Goal: Task Accomplishment & Management: Use online tool/utility

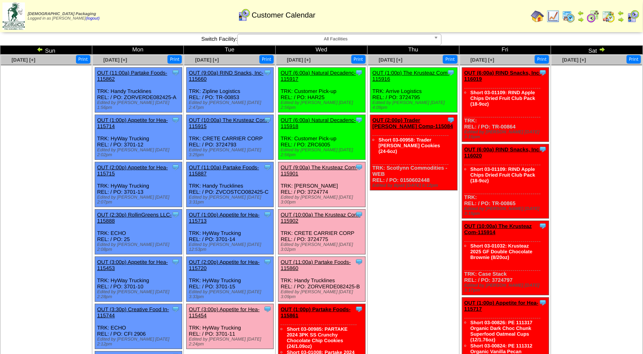
click at [242, 307] on link "OUT (3:00p) Appetite for Hea-115454" at bounding box center [224, 313] width 71 height 12
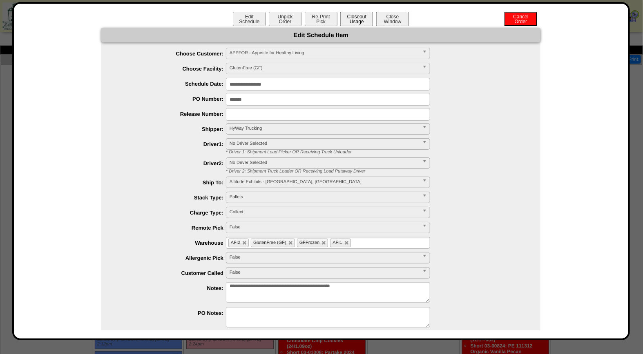
click at [356, 20] on button "Closeout Usage" at bounding box center [356, 19] width 33 height 14
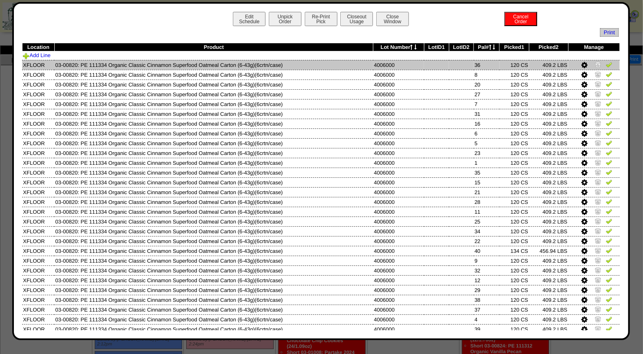
click at [605, 66] on img at bounding box center [608, 64] width 7 height 7
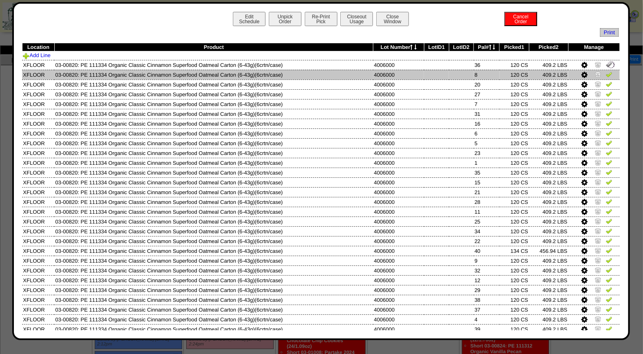
click at [605, 74] on img at bounding box center [608, 74] width 7 height 7
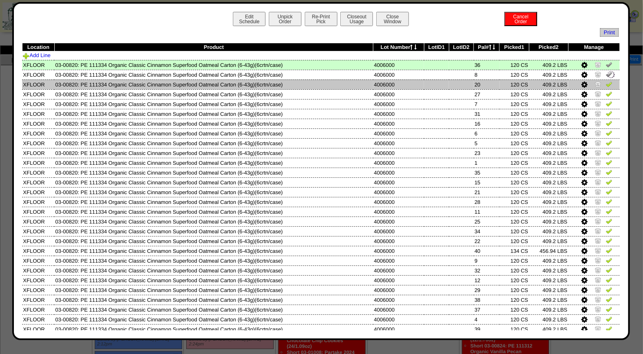
click at [605, 87] on img at bounding box center [608, 84] width 7 height 7
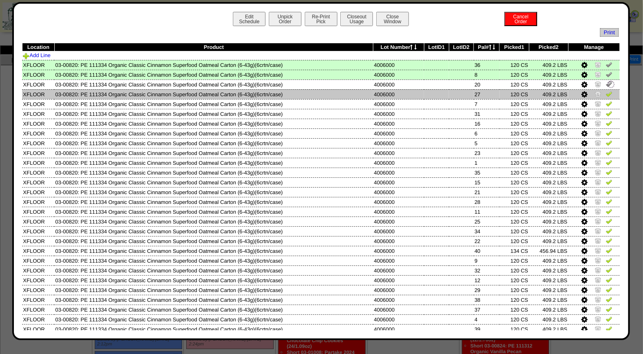
click at [605, 96] on img at bounding box center [608, 94] width 7 height 7
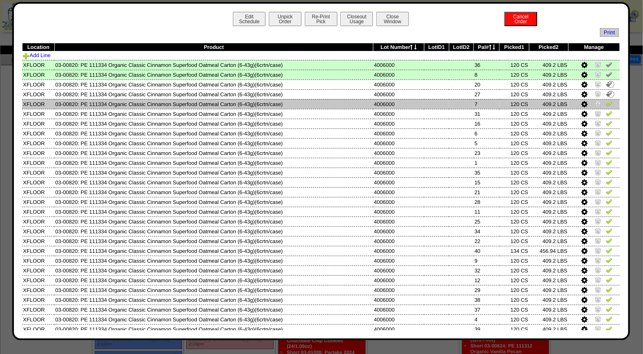
click at [605, 103] on img at bounding box center [608, 103] width 7 height 7
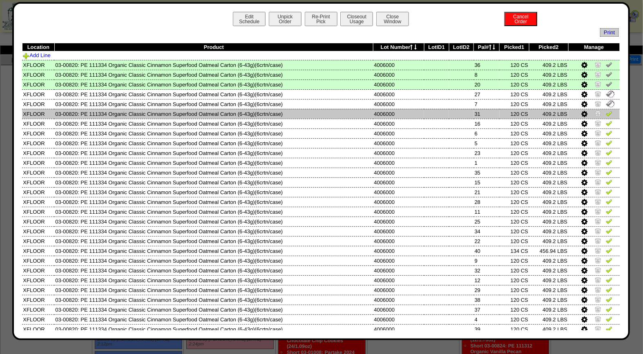
click at [603, 117] on td at bounding box center [593, 114] width 51 height 10
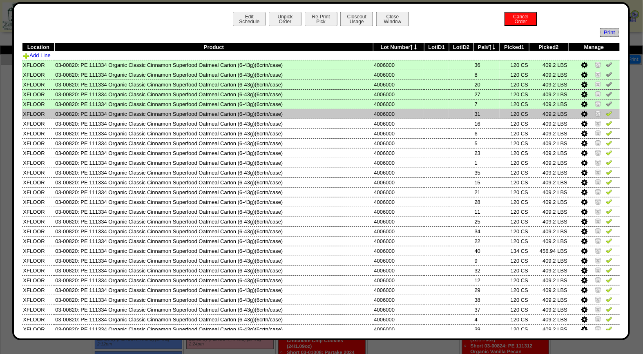
click at [605, 112] on img at bounding box center [608, 113] width 7 height 7
click at [606, 117] on img at bounding box center [610, 113] width 9 height 9
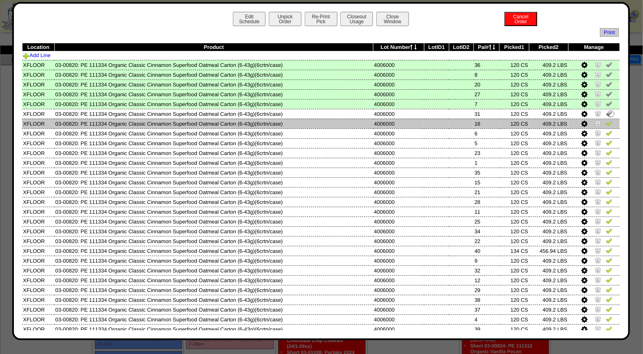
click at [605, 124] on img at bounding box center [608, 123] width 7 height 7
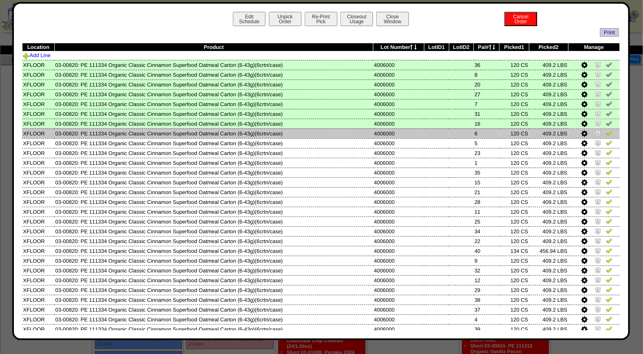
click at [605, 134] on img at bounding box center [608, 133] width 7 height 7
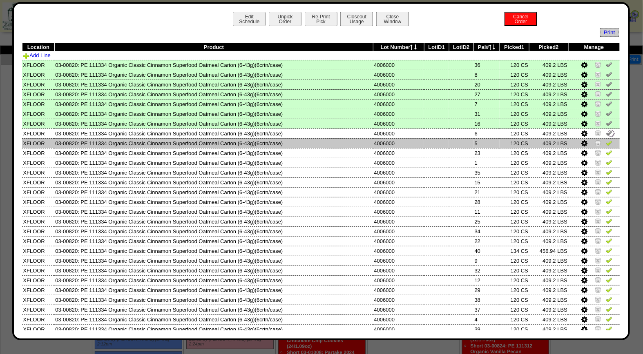
click at [605, 141] on td at bounding box center [593, 143] width 51 height 10
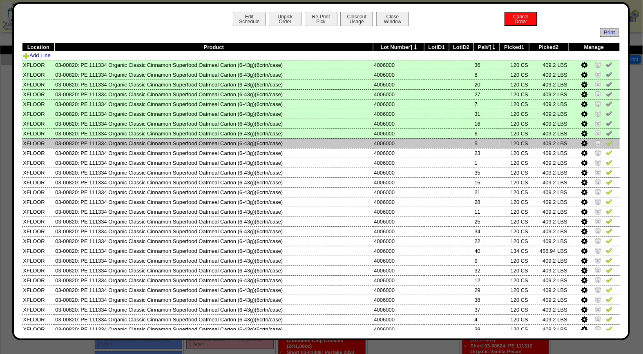
click at [605, 142] on img at bounding box center [608, 143] width 7 height 7
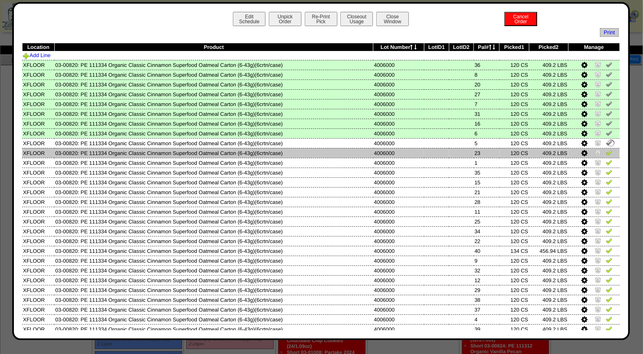
click at [605, 153] on img at bounding box center [608, 152] width 7 height 7
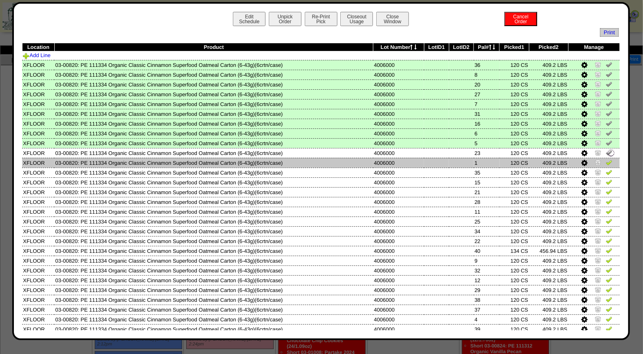
click at [605, 161] on img at bounding box center [608, 162] width 7 height 7
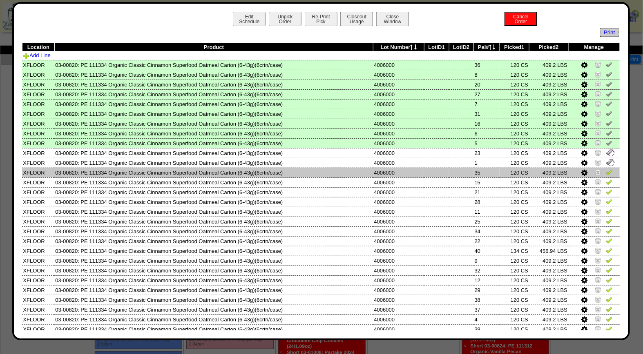
click at [605, 169] on img at bounding box center [608, 172] width 7 height 7
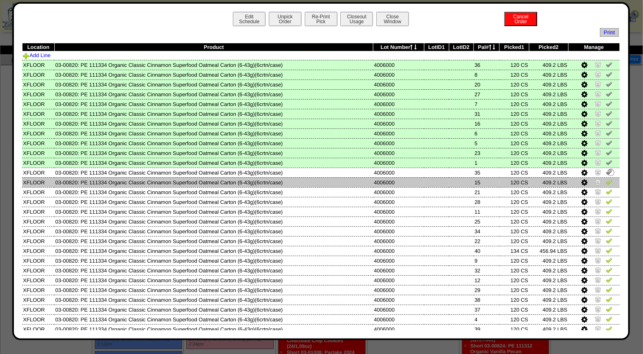
click at [605, 179] on img at bounding box center [608, 182] width 7 height 7
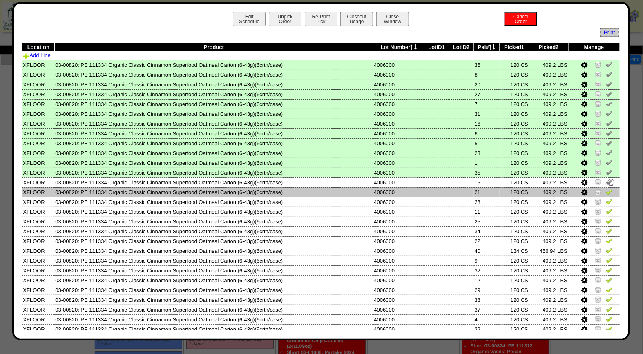
click at [605, 189] on img at bounding box center [608, 192] width 7 height 7
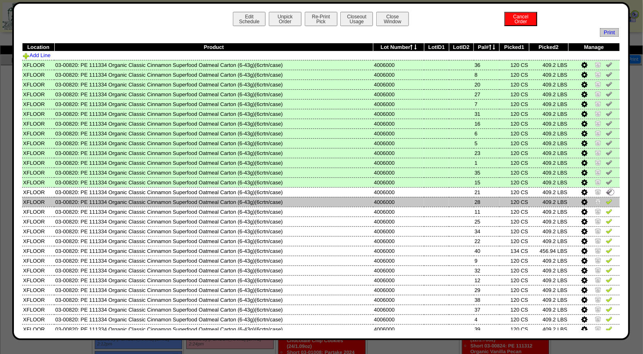
click at [605, 200] on img at bounding box center [608, 201] width 7 height 7
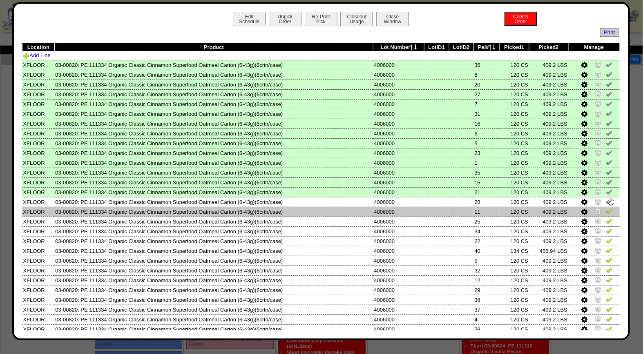
click at [605, 208] on img at bounding box center [608, 211] width 7 height 7
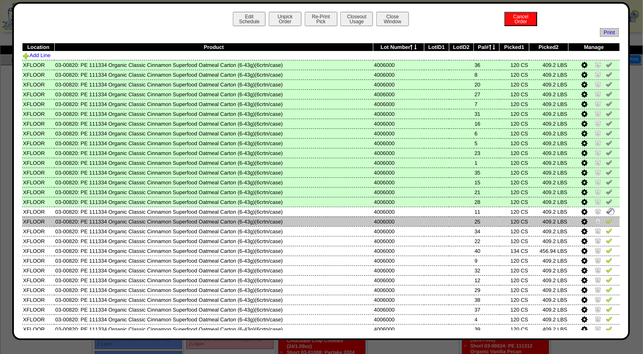
click at [605, 218] on img at bounding box center [608, 221] width 7 height 7
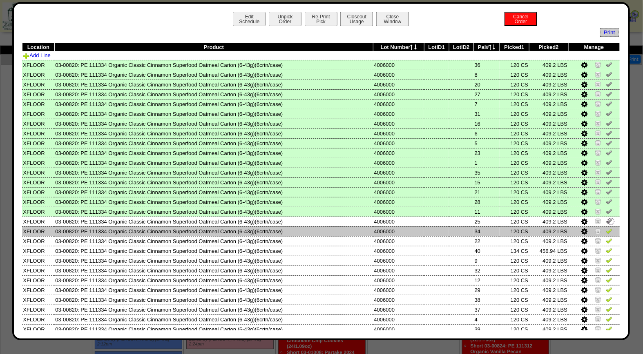
click at [605, 229] on img at bounding box center [608, 231] width 7 height 7
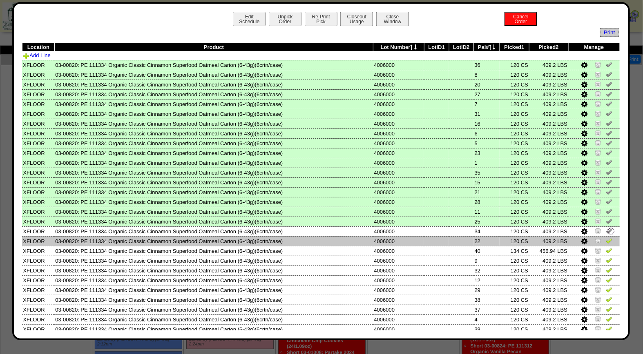
click at [605, 238] on img at bounding box center [608, 241] width 7 height 7
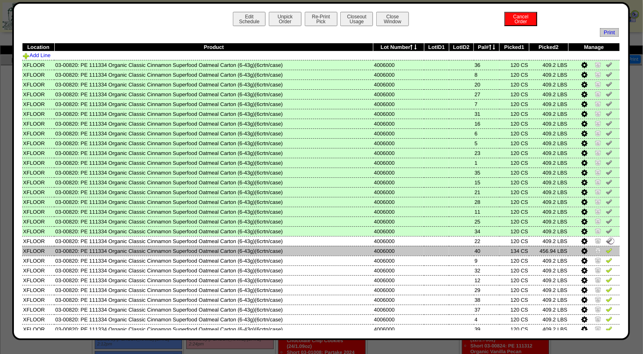
click at [605, 247] on img at bounding box center [608, 250] width 7 height 7
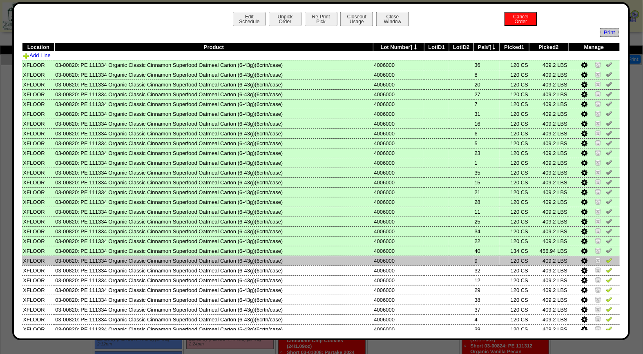
click at [605, 260] on img at bounding box center [608, 260] width 7 height 7
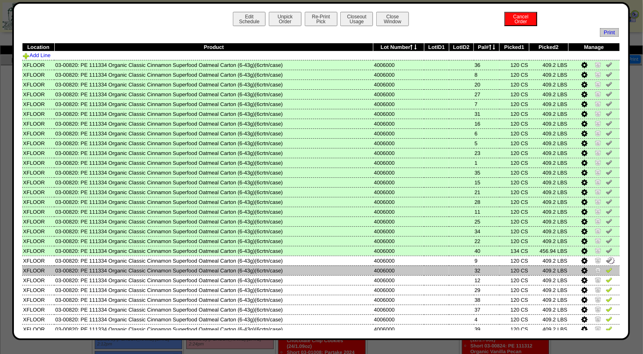
click at [605, 266] on td at bounding box center [593, 271] width 51 height 10
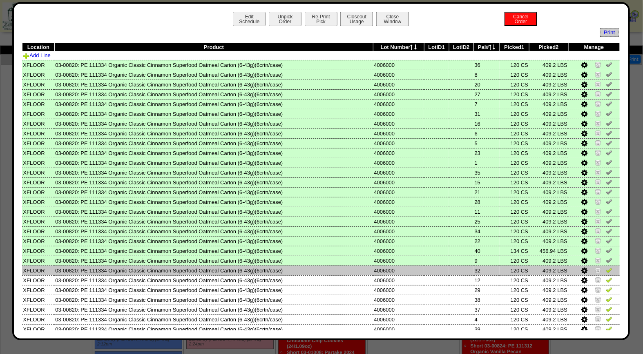
click at [605, 268] on img at bounding box center [608, 270] width 7 height 7
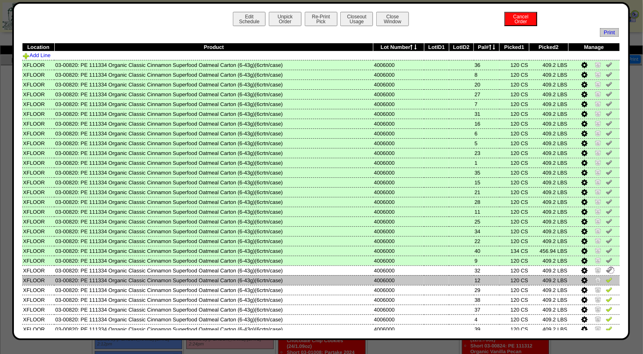
click at [605, 280] on link at bounding box center [608, 281] width 7 height 6
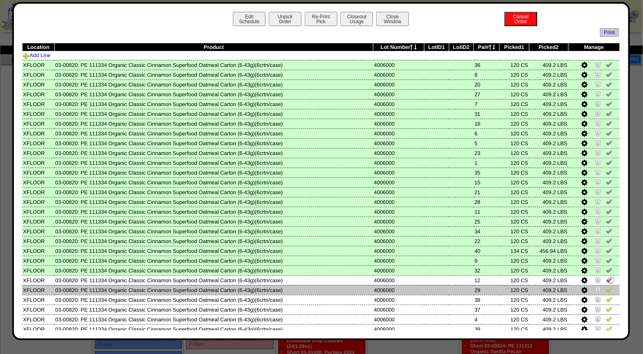
click at [605, 290] on link at bounding box center [608, 291] width 7 height 6
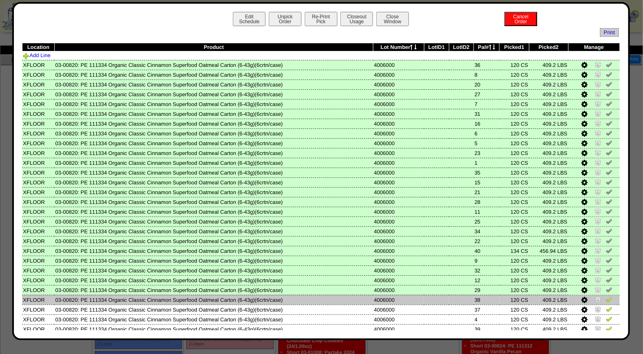
click at [605, 298] on img at bounding box center [608, 299] width 7 height 7
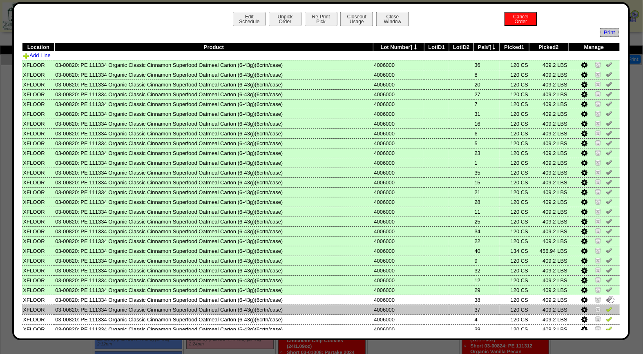
click at [605, 308] on img at bounding box center [608, 309] width 7 height 7
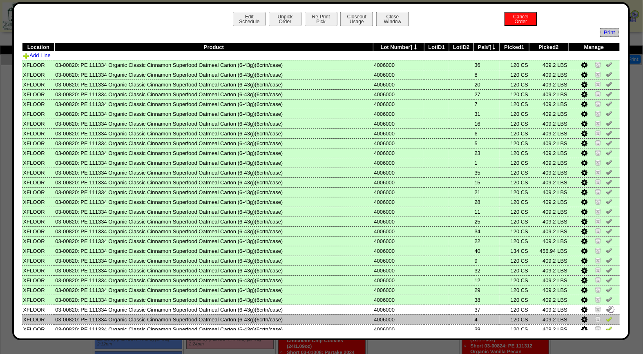
click at [605, 315] on td at bounding box center [593, 320] width 51 height 10
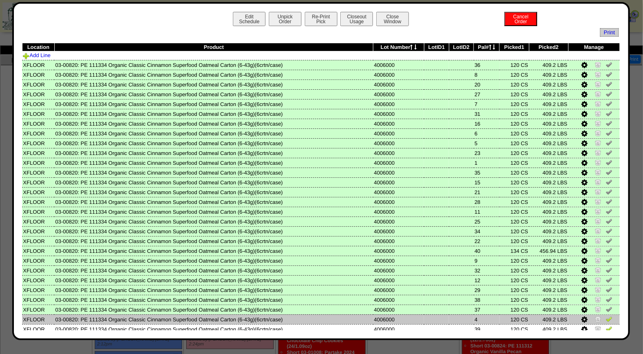
click at [605, 316] on img at bounding box center [608, 319] width 7 height 7
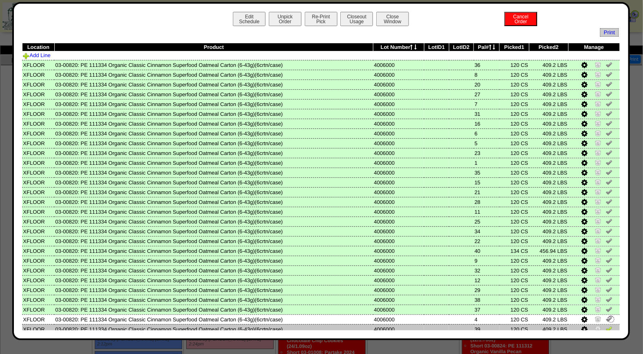
click at [605, 326] on img at bounding box center [608, 329] width 7 height 7
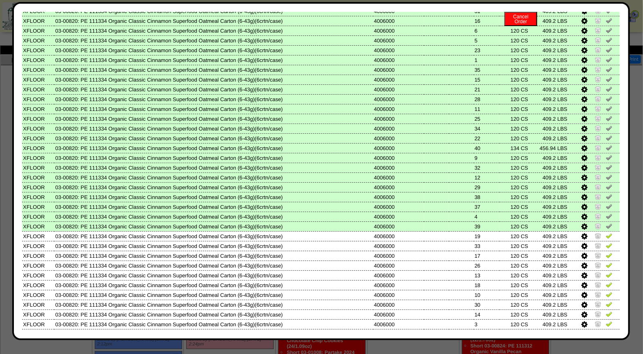
scroll to position [133, 0]
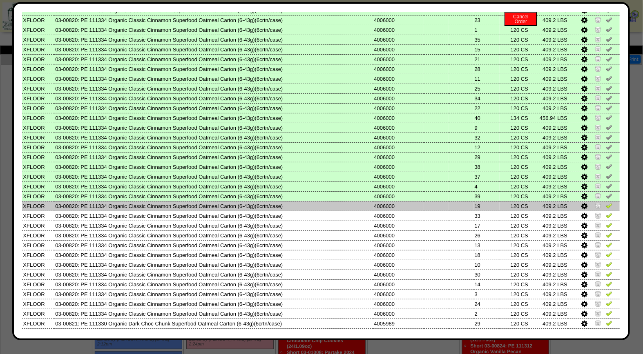
click at [605, 203] on img at bounding box center [608, 206] width 7 height 7
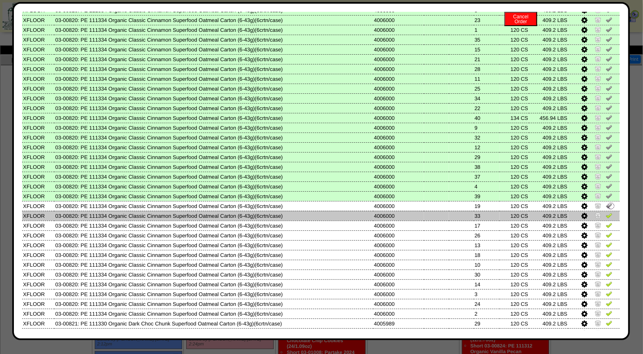
click at [605, 212] on img at bounding box center [608, 215] width 7 height 7
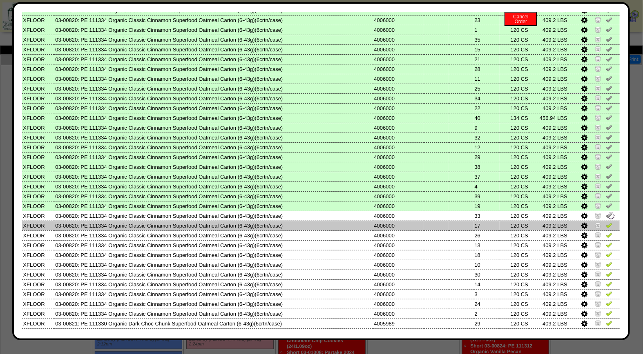
click at [605, 222] on img at bounding box center [608, 225] width 7 height 7
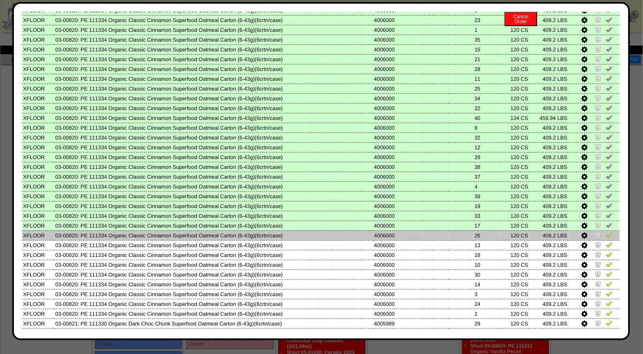
click at [605, 232] on img at bounding box center [608, 235] width 7 height 7
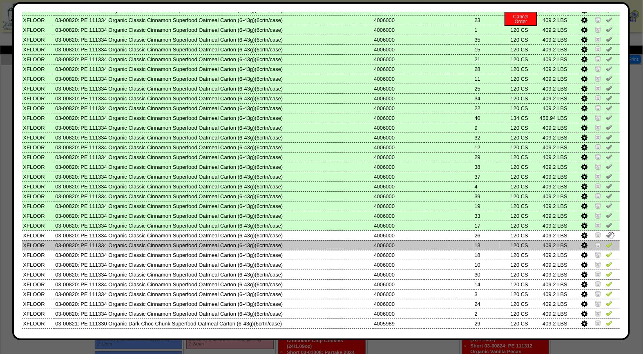
click at [605, 242] on img at bounding box center [608, 245] width 7 height 7
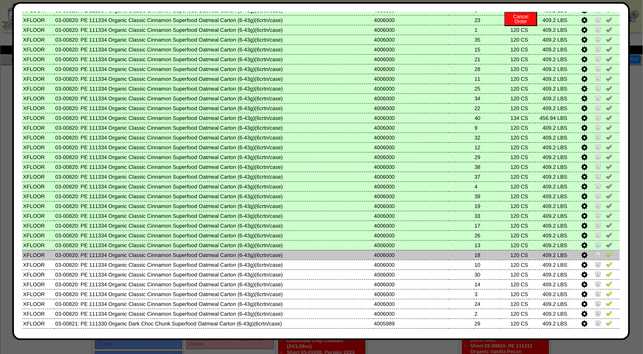
click at [605, 251] on img at bounding box center [608, 254] width 7 height 7
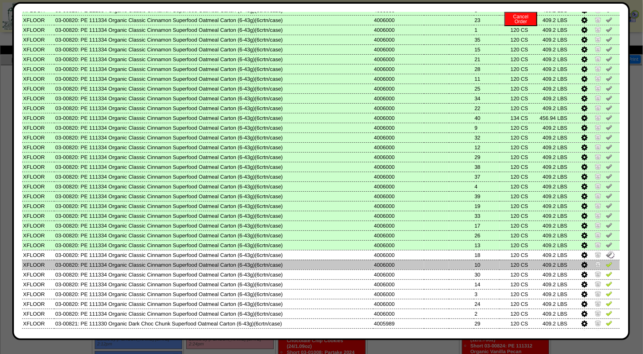
click at [605, 261] on img at bounding box center [608, 264] width 7 height 7
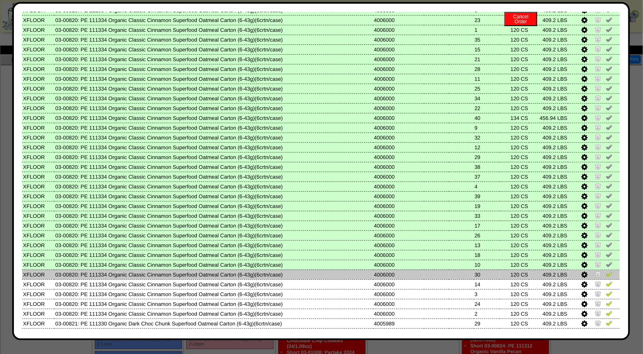
click at [605, 271] on img at bounding box center [608, 274] width 7 height 7
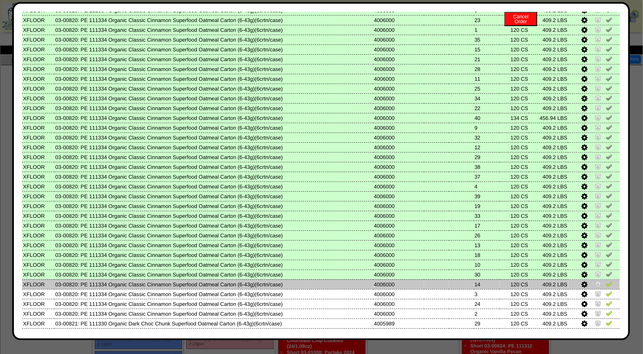
click at [605, 281] on img at bounding box center [608, 284] width 7 height 7
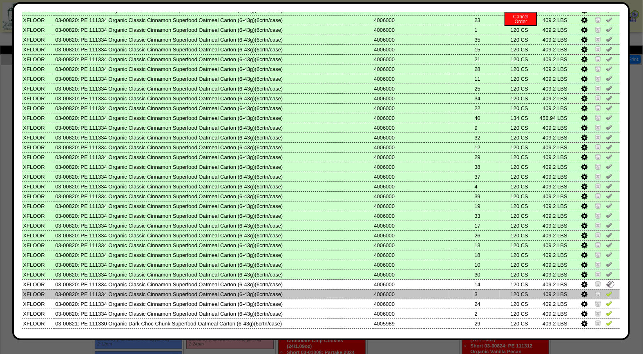
click at [605, 291] on img at bounding box center [608, 294] width 7 height 7
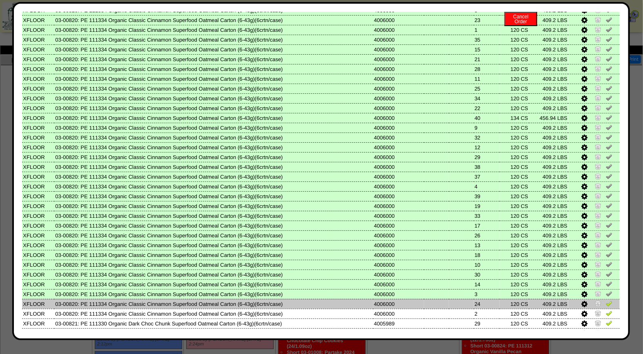
click at [605, 300] on img at bounding box center [608, 303] width 7 height 7
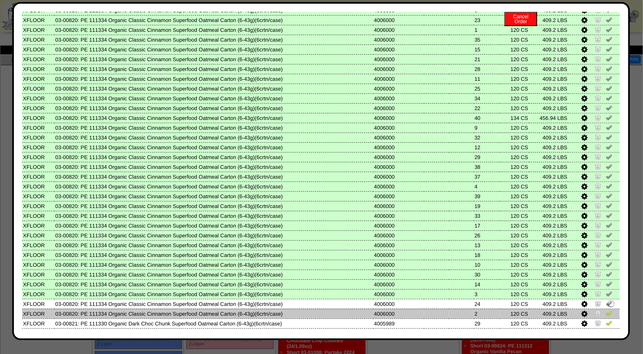
click at [605, 310] on img at bounding box center [608, 313] width 7 height 7
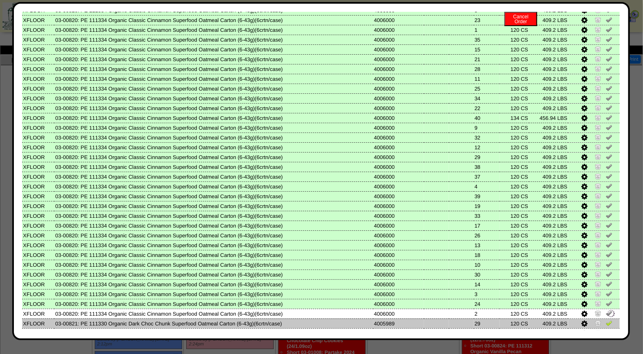
click at [605, 320] on img at bounding box center [608, 323] width 7 height 7
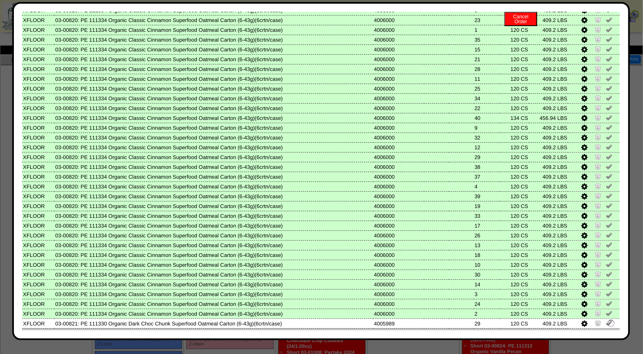
click at [605, 330] on img at bounding box center [608, 333] width 7 height 7
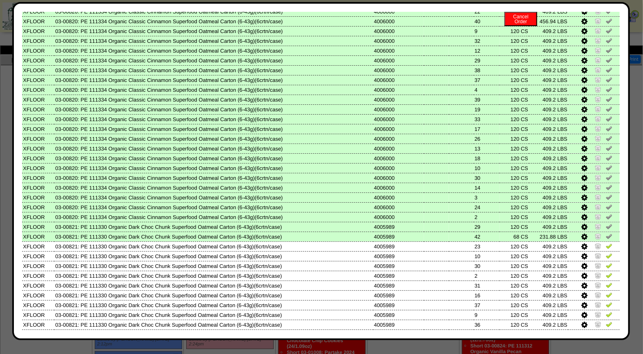
scroll to position [254, 0]
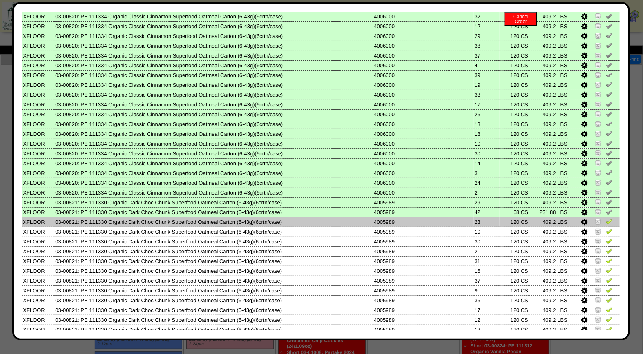
click at [605, 218] on img at bounding box center [608, 221] width 7 height 7
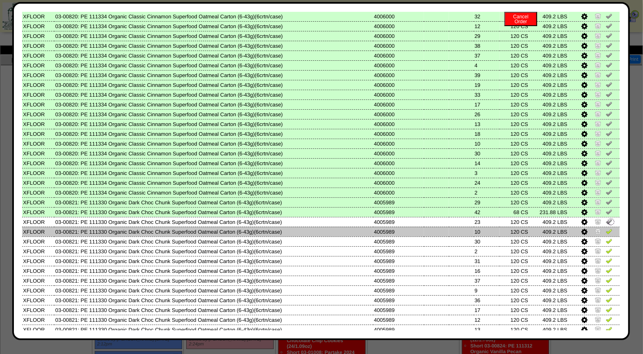
click at [605, 228] on img at bounding box center [608, 231] width 7 height 7
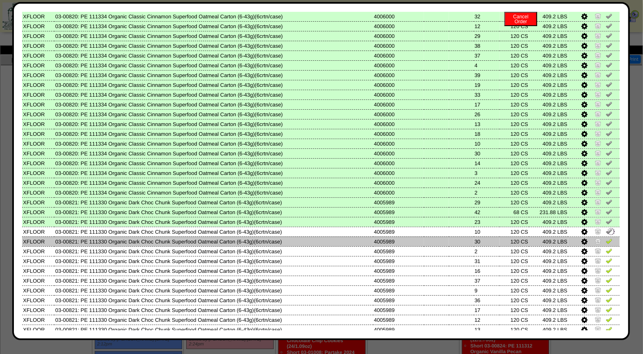
click at [605, 238] on img at bounding box center [608, 241] width 7 height 7
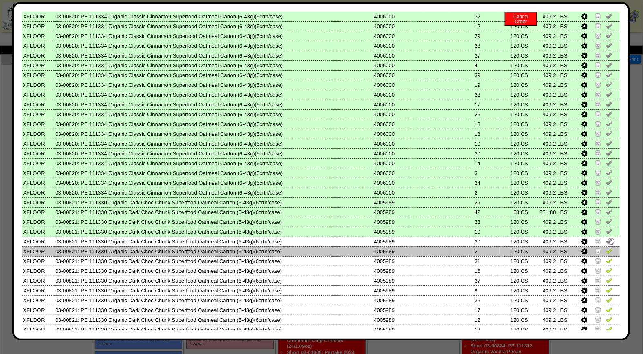
click at [605, 248] on img at bounding box center [608, 251] width 7 height 7
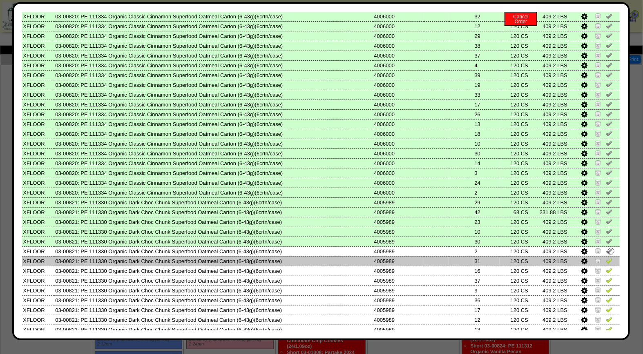
click at [605, 258] on img at bounding box center [608, 261] width 7 height 7
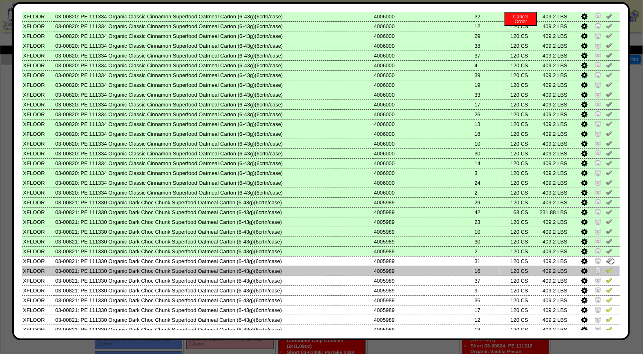
click at [605, 267] on img at bounding box center [608, 270] width 7 height 7
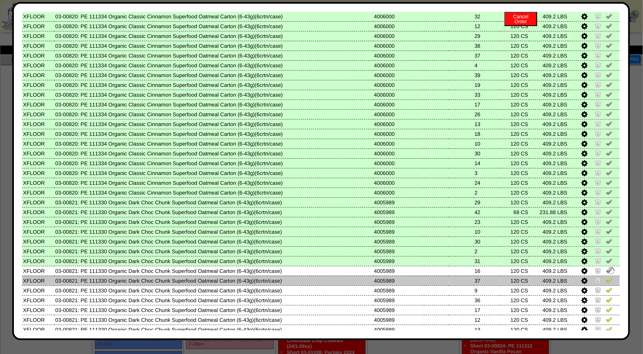
click at [605, 277] on img at bounding box center [608, 280] width 7 height 7
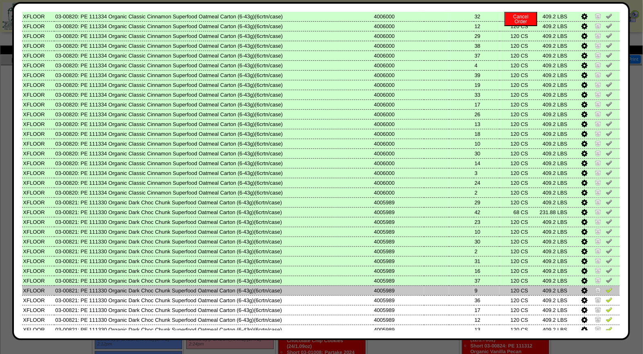
click at [605, 287] on img at bounding box center [608, 290] width 7 height 7
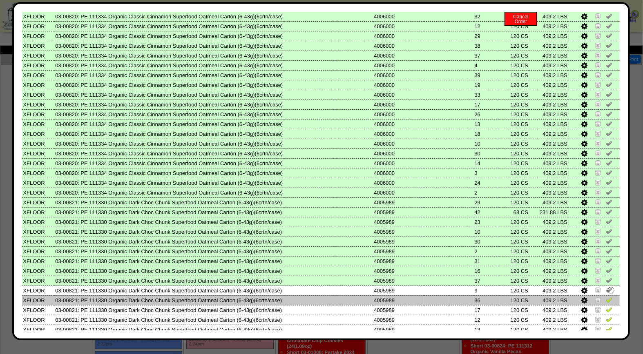
click at [605, 297] on img at bounding box center [608, 300] width 7 height 7
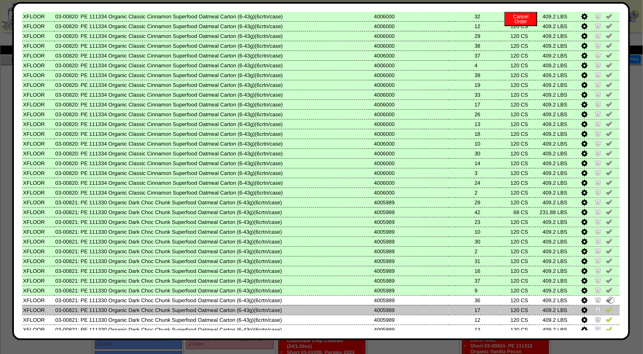
click at [605, 307] on img at bounding box center [608, 310] width 7 height 7
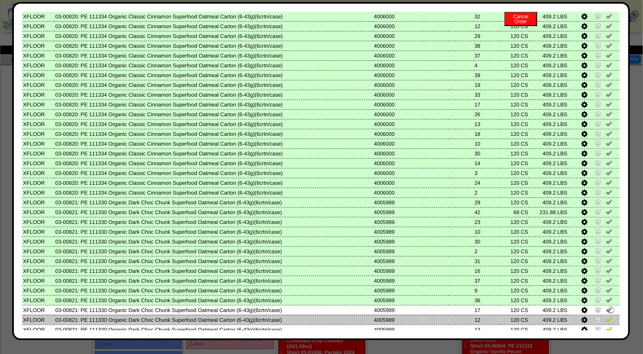
click at [605, 316] on img at bounding box center [608, 319] width 7 height 7
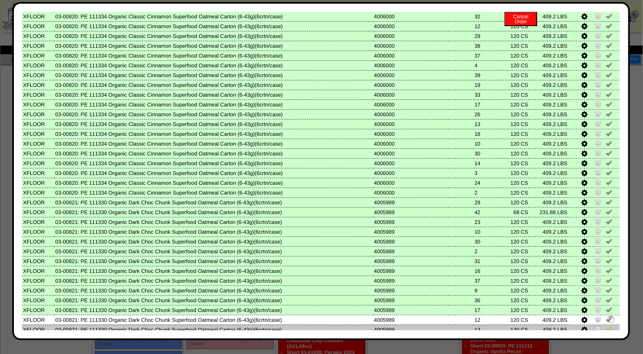
click at [605, 326] on img at bounding box center [608, 329] width 7 height 7
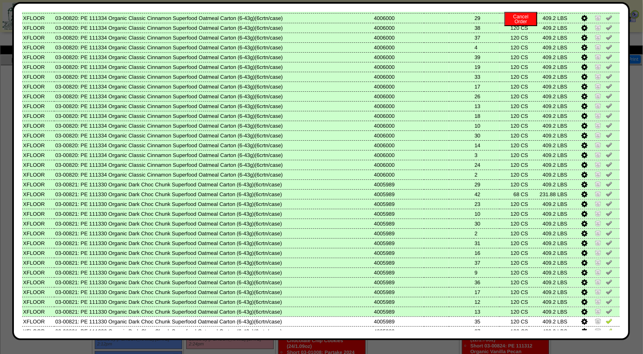
scroll to position [337, 0]
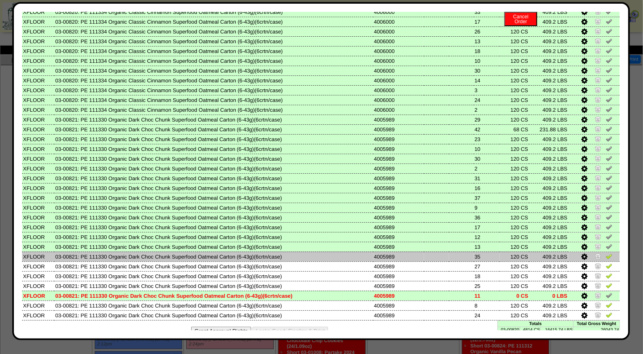
click at [605, 253] on img at bounding box center [608, 256] width 7 height 7
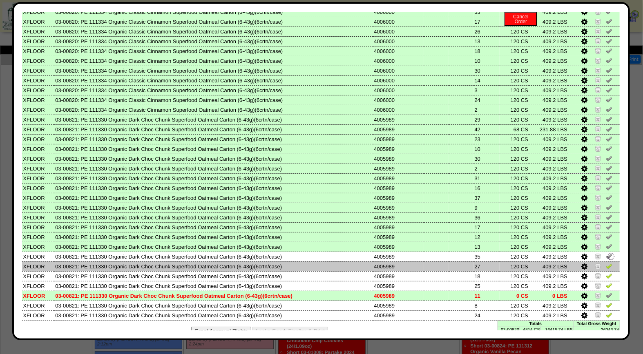
click at [605, 263] on img at bounding box center [608, 266] width 7 height 7
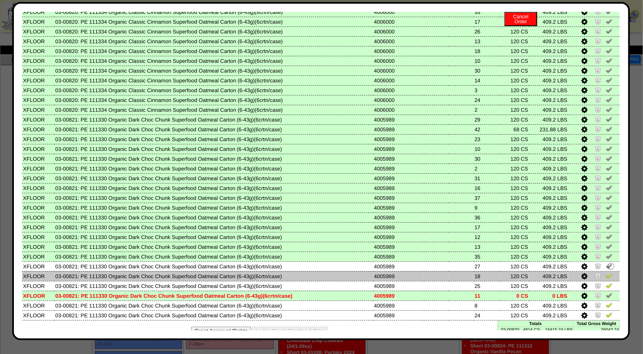
click at [605, 273] on img at bounding box center [608, 276] width 7 height 7
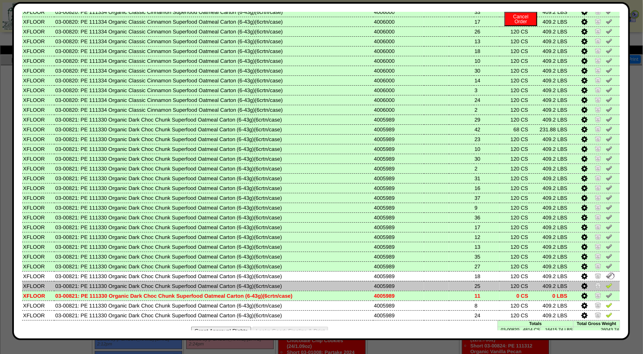
click at [605, 283] on img at bounding box center [608, 286] width 7 height 7
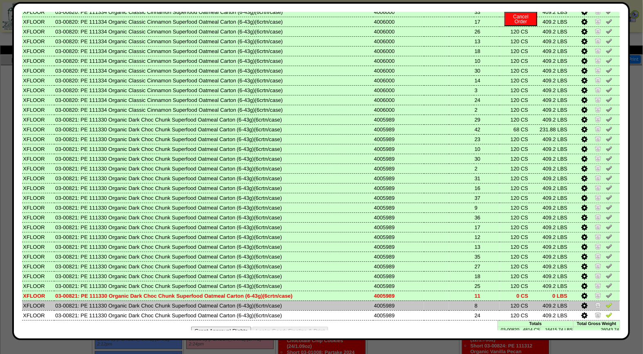
click at [605, 302] on img at bounding box center [608, 305] width 7 height 7
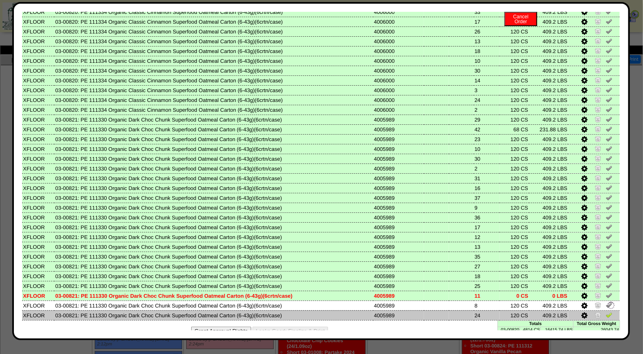
click at [605, 312] on img at bounding box center [608, 315] width 7 height 7
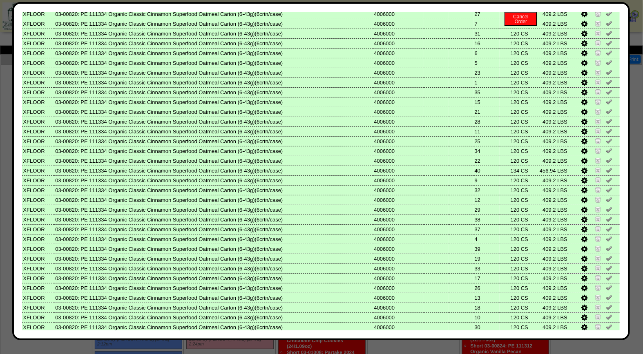
scroll to position [0, 0]
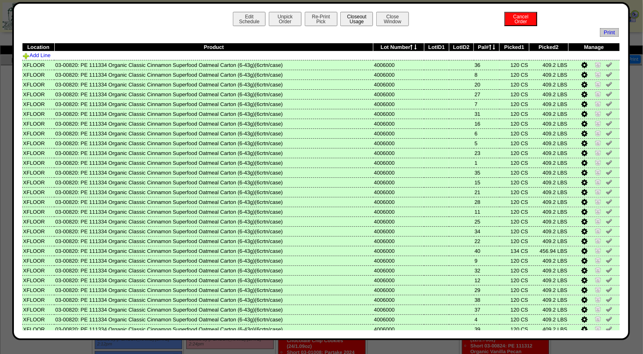
drag, startPoint x: 351, startPoint y: 18, endPoint x: 369, endPoint y: 22, distance: 18.4
click at [351, 18] on button "Closeout Usage" at bounding box center [356, 19] width 33 height 14
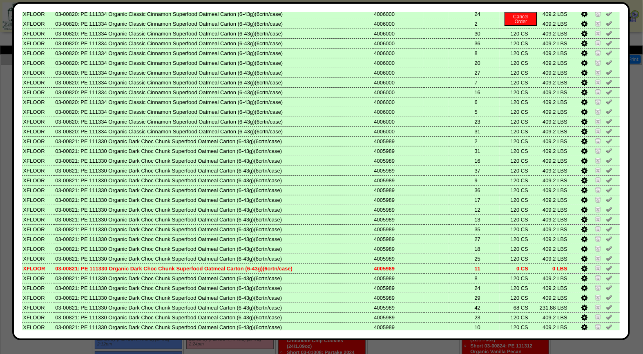
scroll to position [337, 0]
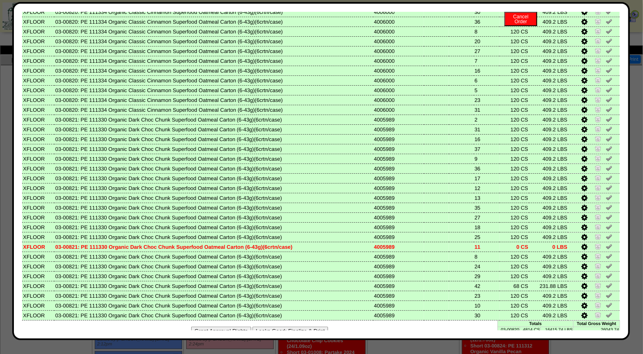
click at [305, 327] on button "Looks Good: Finalize & Print" at bounding box center [290, 331] width 76 height 9
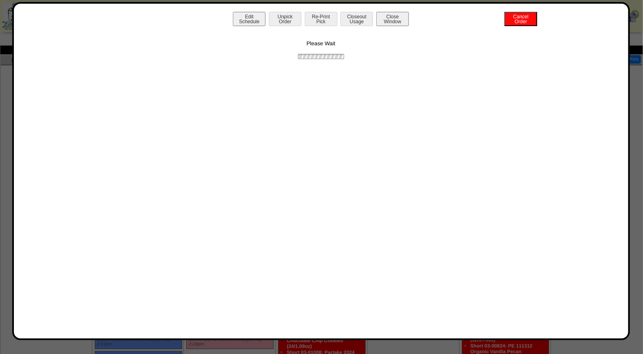
scroll to position [0, 0]
click at [331, 18] on button "Print BOL" at bounding box center [321, 19] width 33 height 14
